Goal: Task Accomplishment & Management: Manage account settings

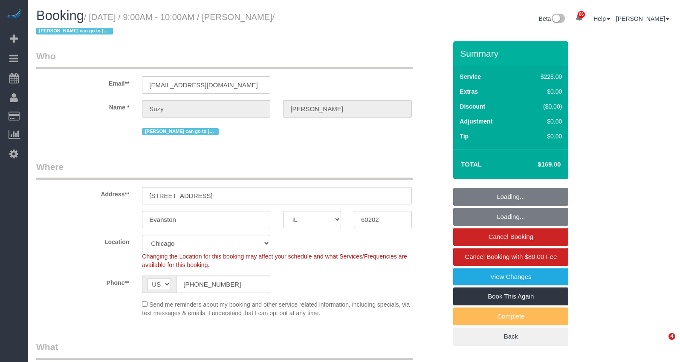
select select "IL"
select select "512"
select select "2"
select select "3"
select select "number:1"
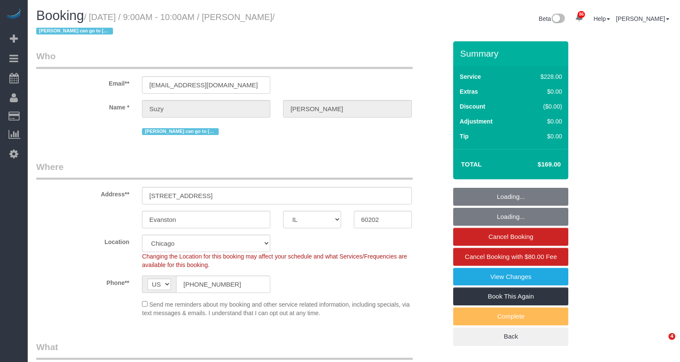
select select "number:58"
select select "number:139"
select select "number:106"
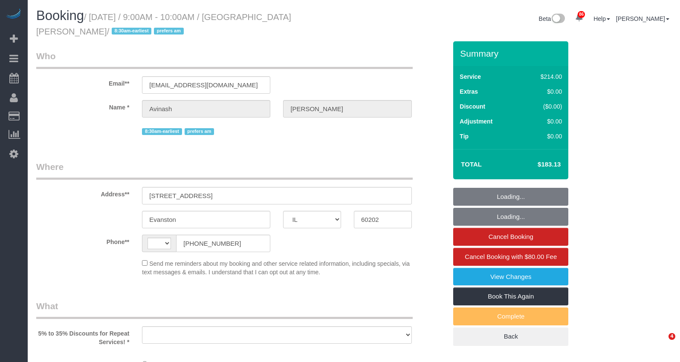
select select "IL"
select select "number:1"
select select "number:58"
select select "number:139"
select select "number:106"
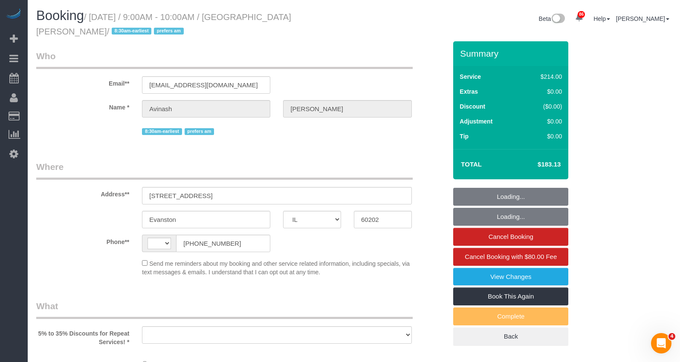
select select "string:[GEOGRAPHIC_DATA]"
select select "object:1047"
select select "string:fspay-0c5b9879-da17-4785-acd9-5465d77a9964"
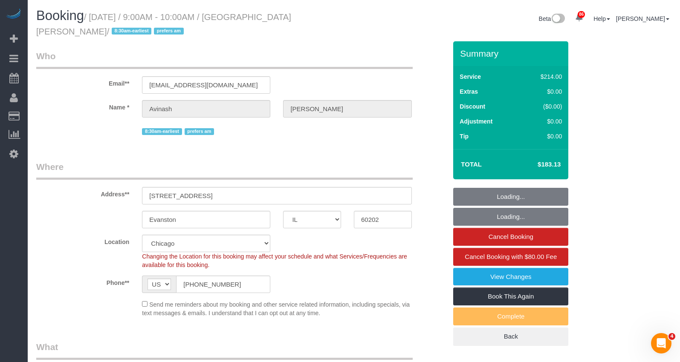
select select "object:1300"
select select "512"
select select "2"
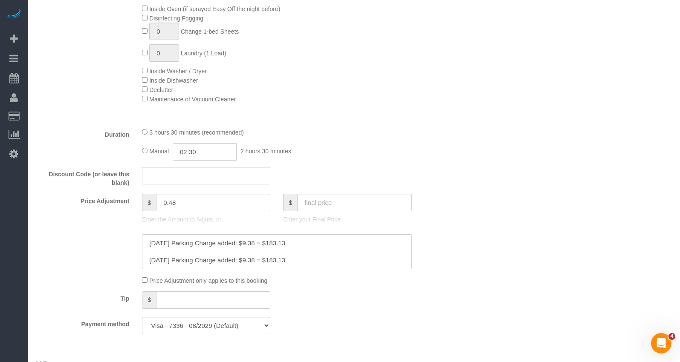
scroll to position [639, 0]
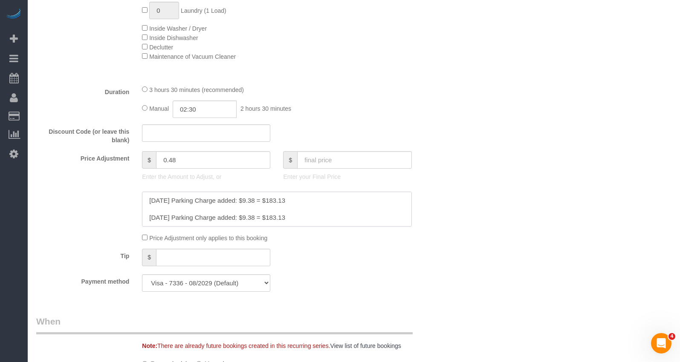
drag, startPoint x: 316, startPoint y: 200, endPoint x: 133, endPoint y: 202, distance: 183.2
click at [133, 202] on div at bounding box center [241, 209] width 423 height 35
click at [144, 199] on textarea at bounding box center [276, 209] width 269 height 35
click at [187, 199] on textarea at bounding box center [276, 209] width 269 height 35
paste textarea "[DATE] Parking Charge added: $9.38 = $183.13"
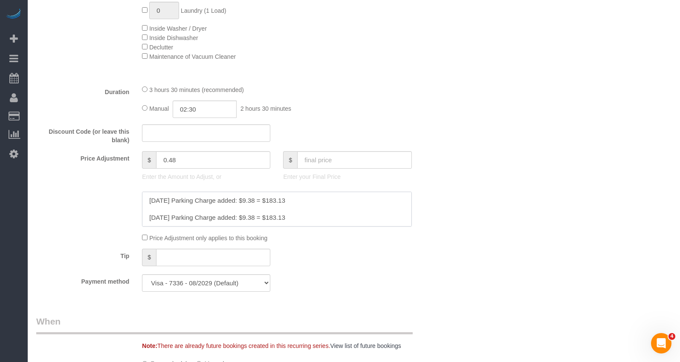
drag, startPoint x: 161, startPoint y: 201, endPoint x: 87, endPoint y: 198, distance: 73.8
click at [87, 198] on div at bounding box center [241, 209] width 423 height 35
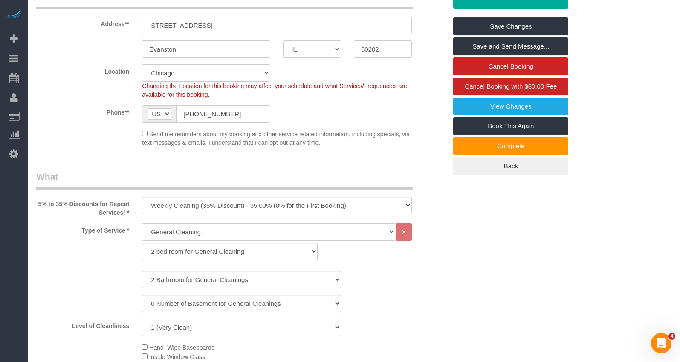
scroll to position [0, 0]
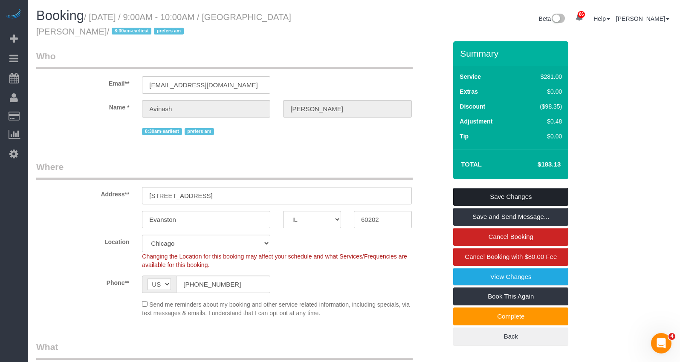
type textarea "[DATE] Parking Charge added: $9.38 = $183.13 [DATE] Parking Charge added: $9.38…"
click at [522, 195] on link "Save Changes" at bounding box center [510, 197] width 115 height 18
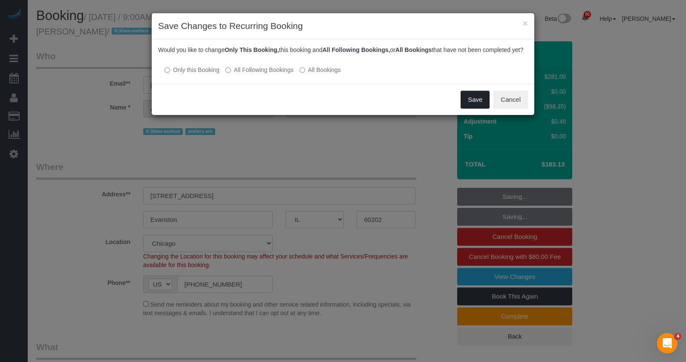
drag, startPoint x: 469, startPoint y: 111, endPoint x: 243, endPoint y: 99, distance: 226.1
click at [252, 106] on div "Save Cancel" at bounding box center [343, 99] width 383 height 31
click at [245, 74] on label "All Following Bookings" at bounding box center [259, 70] width 68 height 9
click at [479, 105] on button "Save" at bounding box center [475, 100] width 29 height 18
